Goal: Task Accomplishment & Management: Complete application form

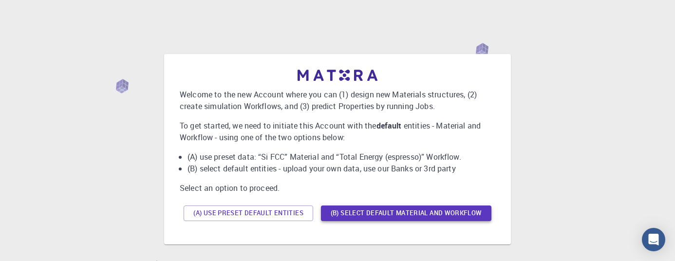
click at [350, 214] on button "(B) Select default material and workflow" at bounding box center [406, 214] width 170 height 16
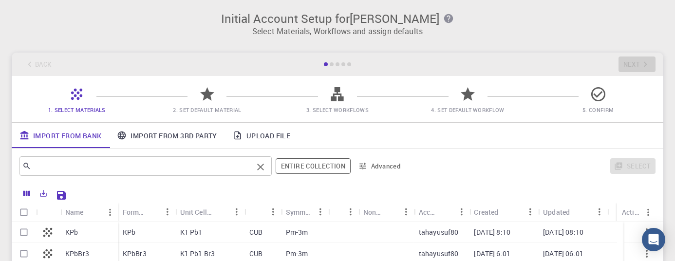
click at [130, 175] on div "​" at bounding box center [145, 165] width 252 height 19
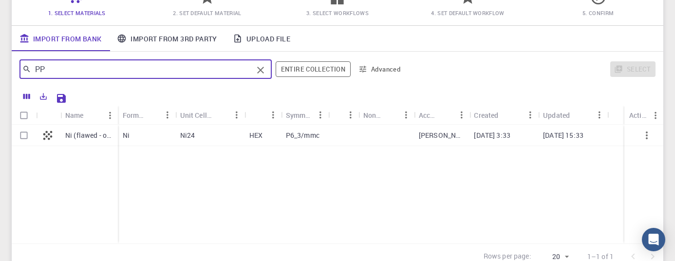
scroll to position [97, 0]
drag, startPoint x: 59, startPoint y: 73, endPoint x: 39, endPoint y: 73, distance: 20.0
click at [39, 73] on input "PP" at bounding box center [142, 69] width 222 height 14
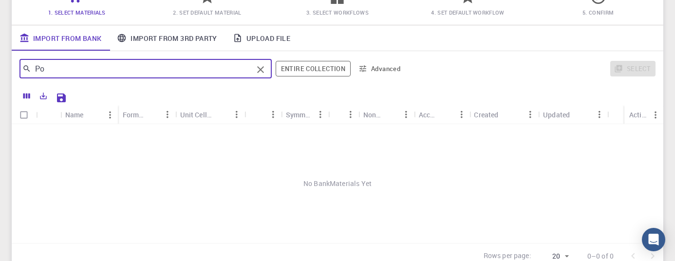
type input "P"
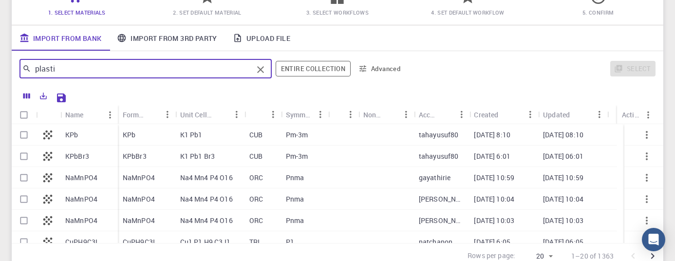
type input "plastic"
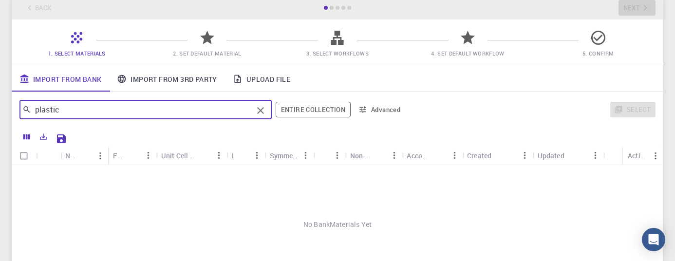
scroll to position [0, 0]
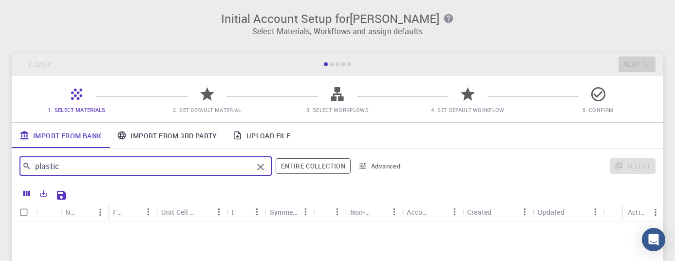
drag, startPoint x: 70, startPoint y: 170, endPoint x: -39, endPoint y: 168, distance: 109.1
click at [0, 168] on html "Initial Account Setup for [PERSON_NAME] Select Materials, Workflows and assign …" at bounding box center [337, 221] width 675 height 442
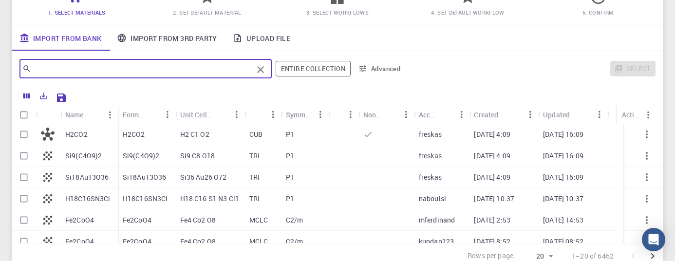
scroll to position [146, 0]
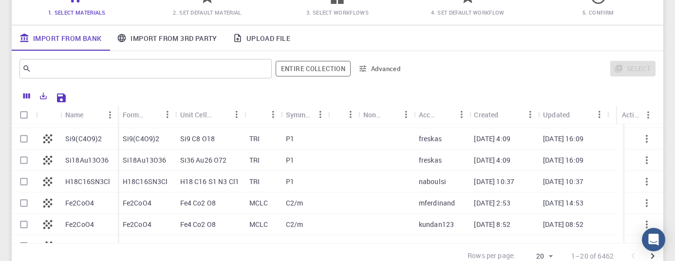
click at [92, 205] on p "Fe2CoO4" at bounding box center [79, 203] width 29 height 10
checkbox input "true"
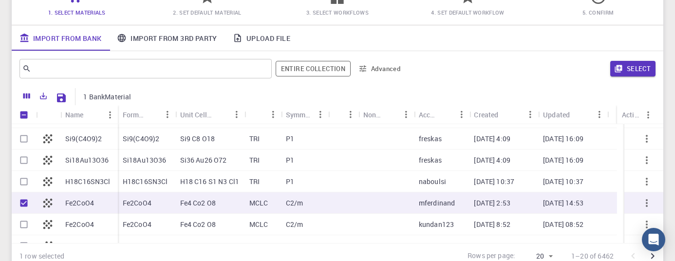
click at [648, 70] on button "Select" at bounding box center [632, 69] width 45 height 16
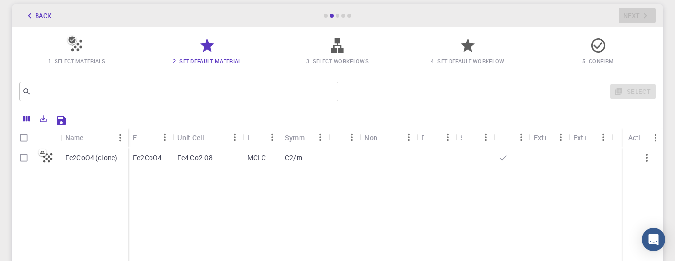
scroll to position [0, 0]
